Goal: Task Accomplishment & Management: Manage account settings

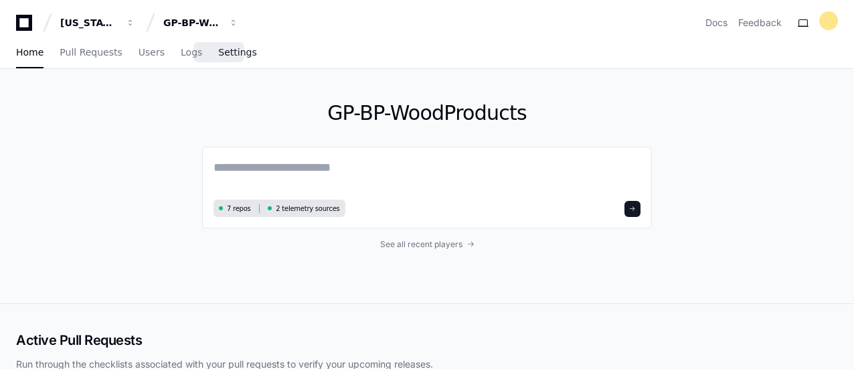
click at [232, 52] on span "Settings" at bounding box center [237, 52] width 38 height 8
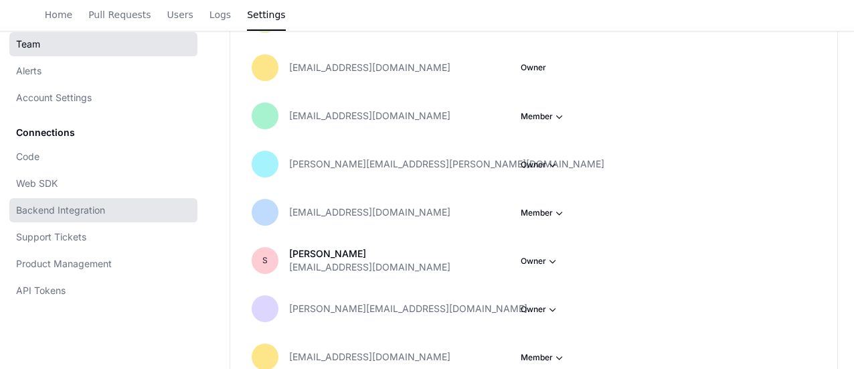
scroll to position [268, 0]
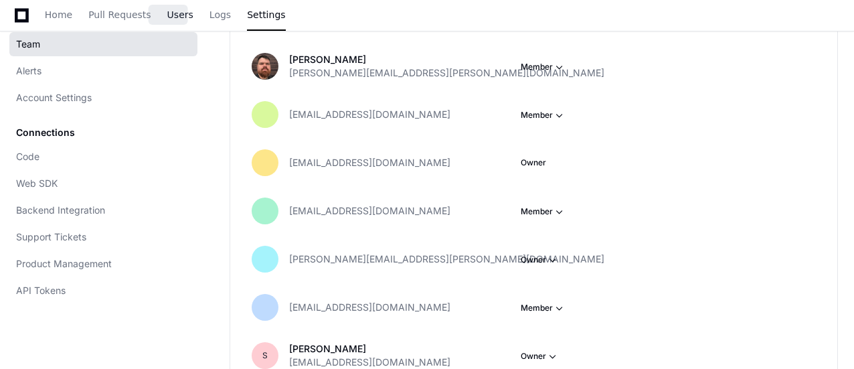
click at [174, 17] on span "Users" at bounding box center [180, 15] width 26 height 8
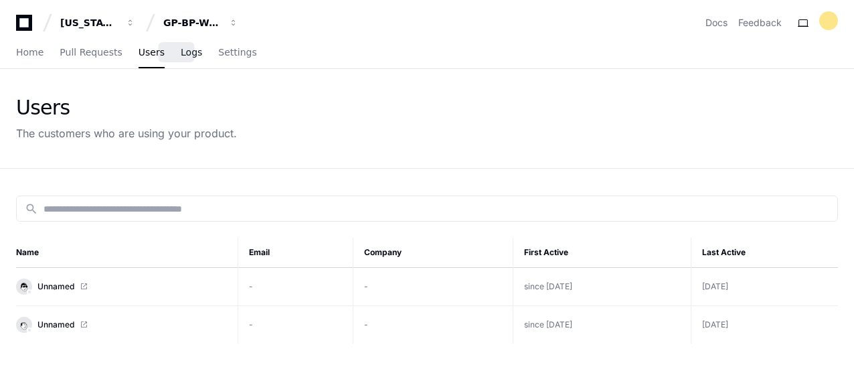
click at [181, 52] on span "Logs" at bounding box center [191, 52] width 21 height 8
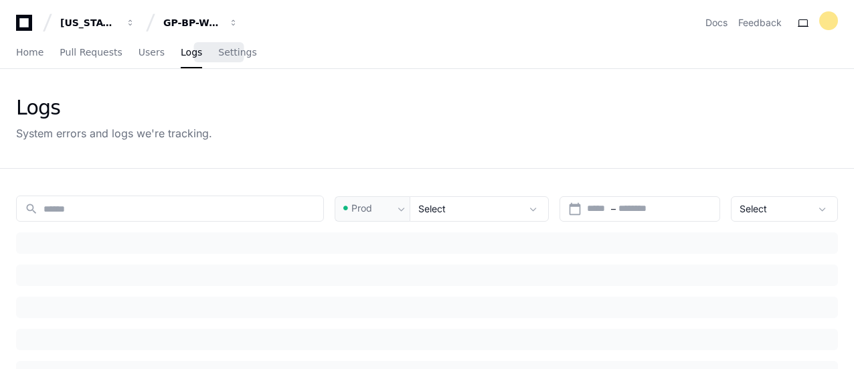
click at [218, 56] on span "Settings" at bounding box center [237, 52] width 38 height 8
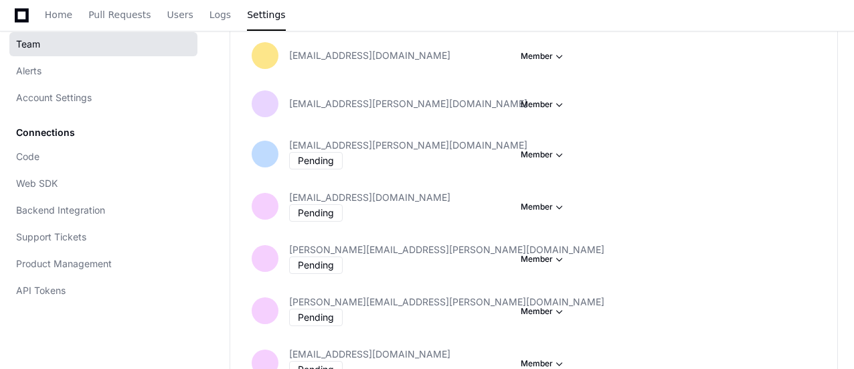
scroll to position [669, 0]
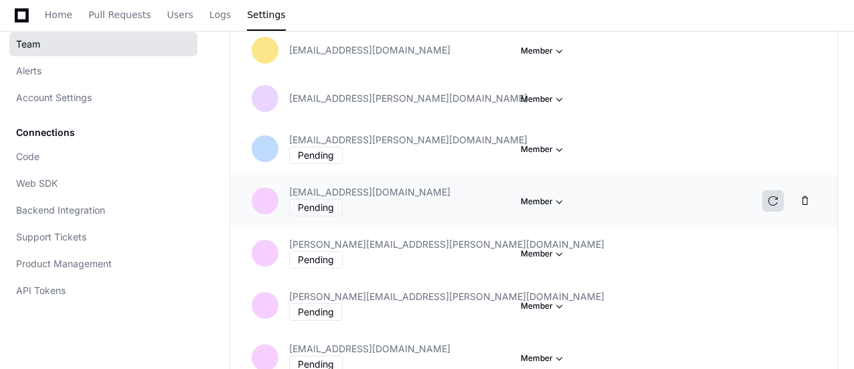
click at [774, 190] on button at bounding box center [772, 200] width 21 height 21
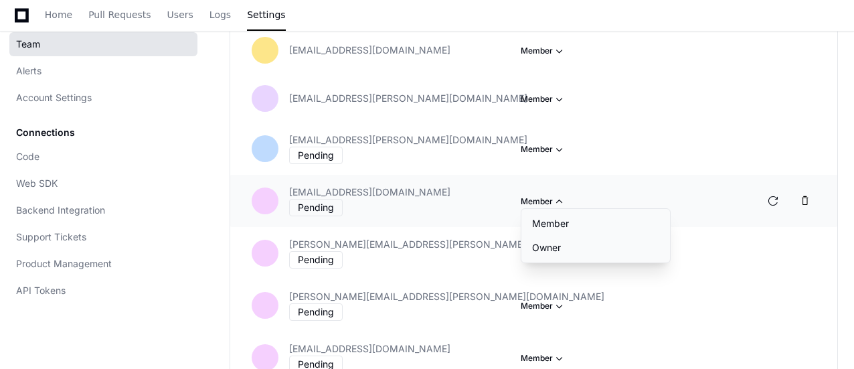
click at [560, 195] on span "button" at bounding box center [559, 201] width 13 height 13
